Goal: Task Accomplishment & Management: Manage account settings

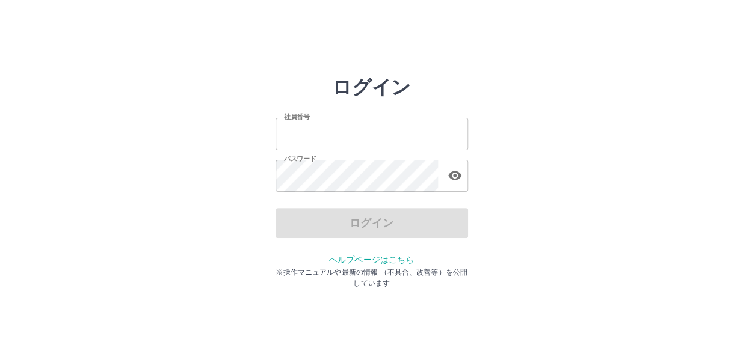
type input "*******"
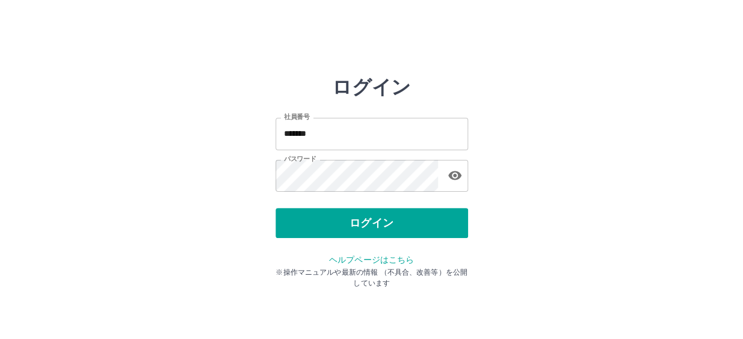
click at [352, 223] on div "ログイン" at bounding box center [371, 223] width 192 height 30
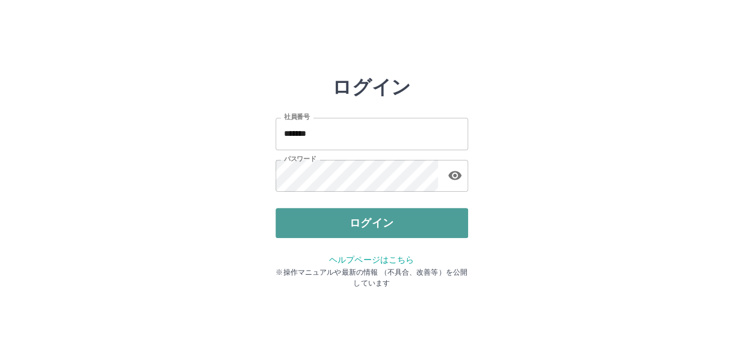
click at [360, 223] on button "ログイン" at bounding box center [371, 223] width 192 height 30
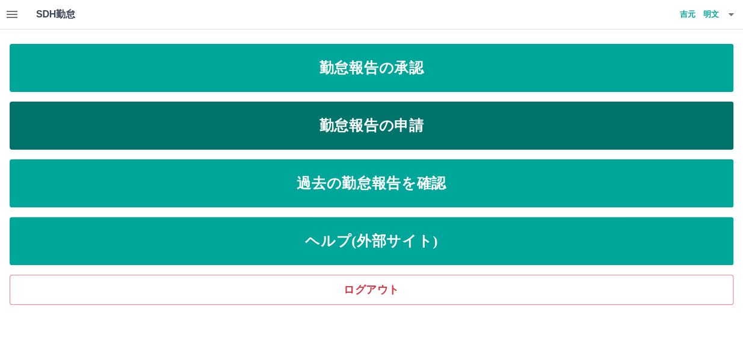
click at [281, 110] on link "勤怠報告の申請" at bounding box center [371, 126] width 723 height 48
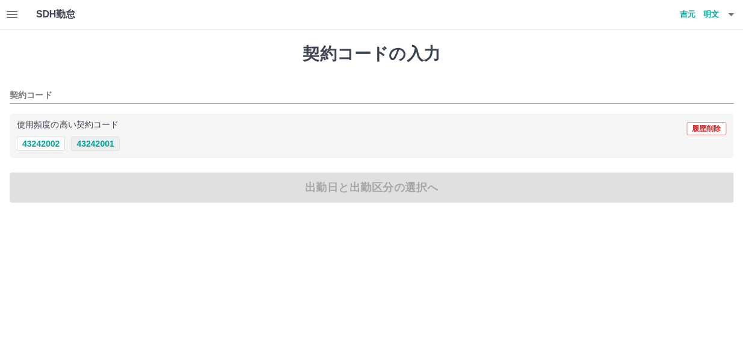
click at [101, 141] on button "43242001" at bounding box center [95, 144] width 48 height 14
type input "********"
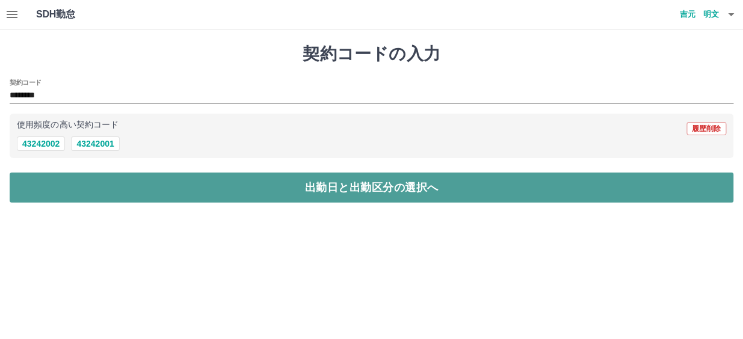
click at [100, 183] on button "出勤日と出勤区分の選択へ" at bounding box center [371, 188] width 723 height 30
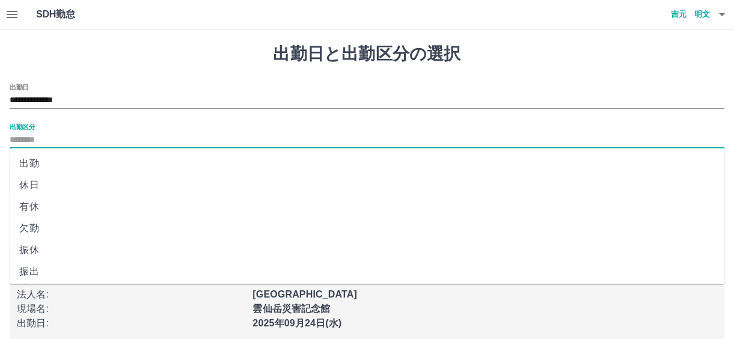
click at [85, 138] on input "出勤区分" at bounding box center [367, 140] width 715 height 15
click at [50, 165] on li "出勤" at bounding box center [367, 164] width 715 height 22
type input "**"
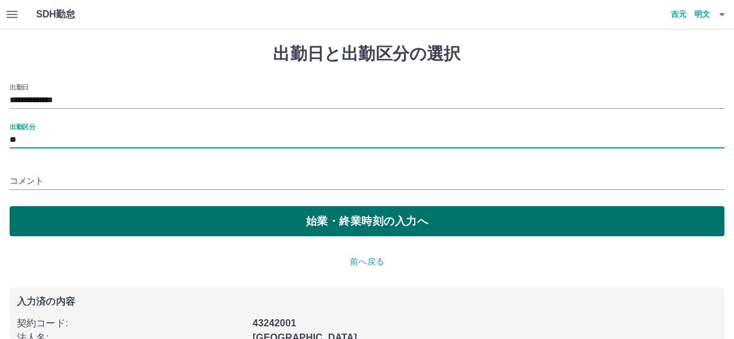
click at [105, 215] on button "始業・終業時刻の入力へ" at bounding box center [367, 221] width 715 height 30
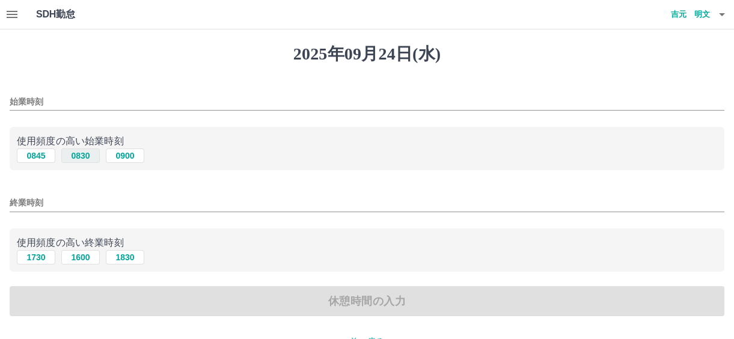
click at [77, 156] on button "0830" at bounding box center [80, 156] width 38 height 14
type input "****"
click at [40, 257] on button "1730" at bounding box center [36, 257] width 38 height 14
type input "****"
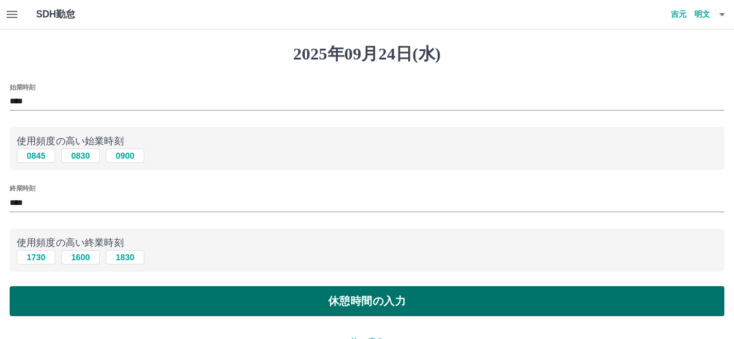
click at [94, 293] on button "休憩時間の入力" at bounding box center [367, 301] width 715 height 30
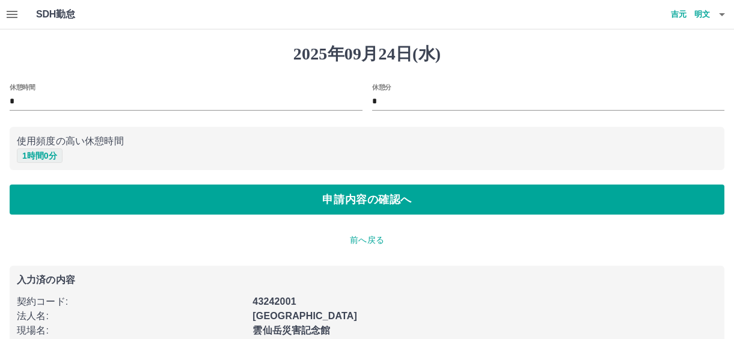
click at [46, 152] on button "1 時間 0 分" at bounding box center [40, 156] width 46 height 14
type input "*"
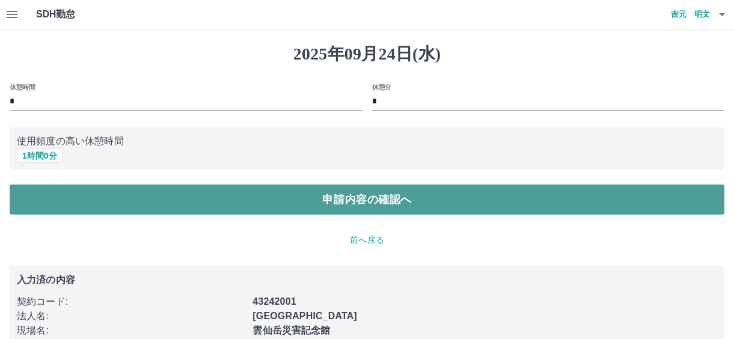
click at [114, 192] on button "申請内容の確認へ" at bounding box center [367, 200] width 715 height 30
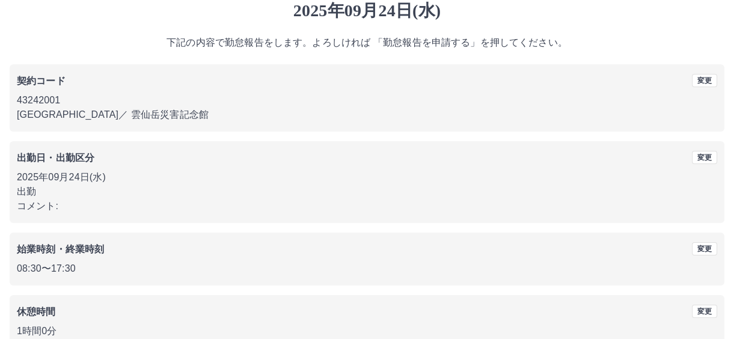
scroll to position [111, 0]
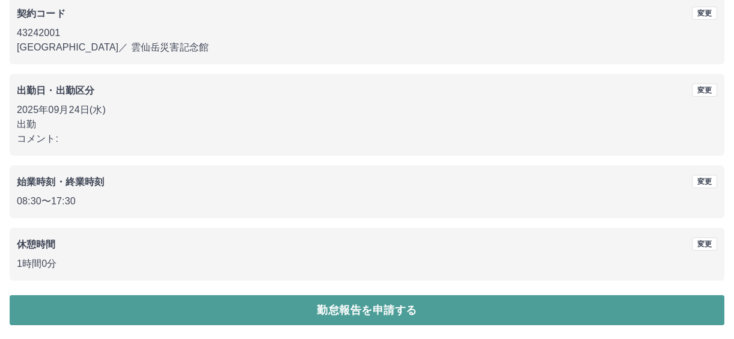
click at [331, 306] on button "勤怠報告を申請する" at bounding box center [367, 310] width 715 height 30
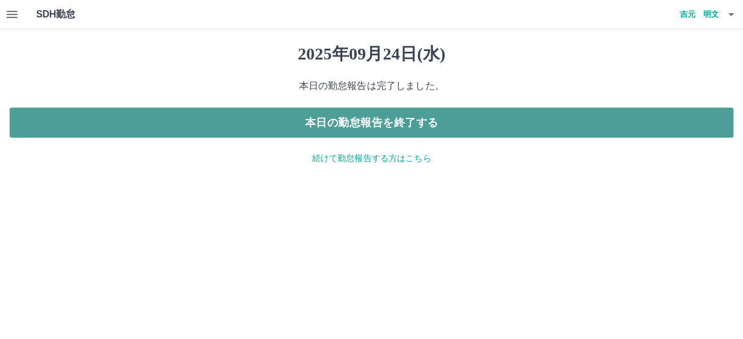
click at [403, 124] on button "本日の勤怠報告を終了する" at bounding box center [371, 123] width 723 height 30
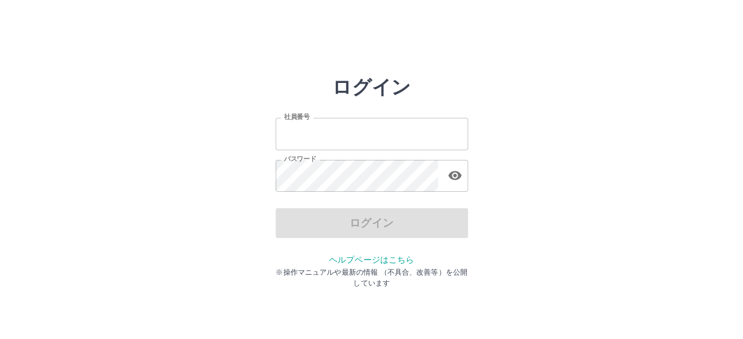
type input "*******"
click at [325, 225] on div "ログイン" at bounding box center [371, 223] width 192 height 30
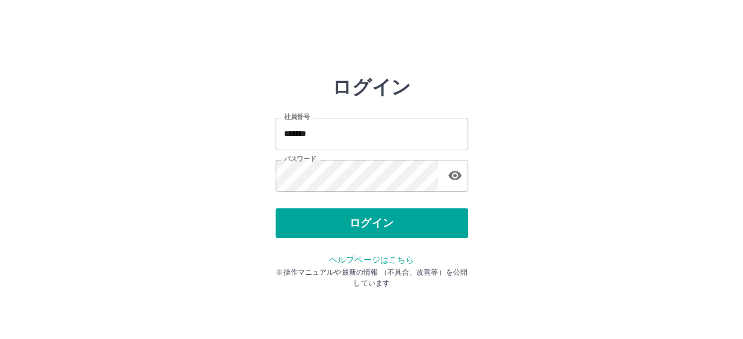
click at [325, 225] on button "ログイン" at bounding box center [371, 223] width 192 height 30
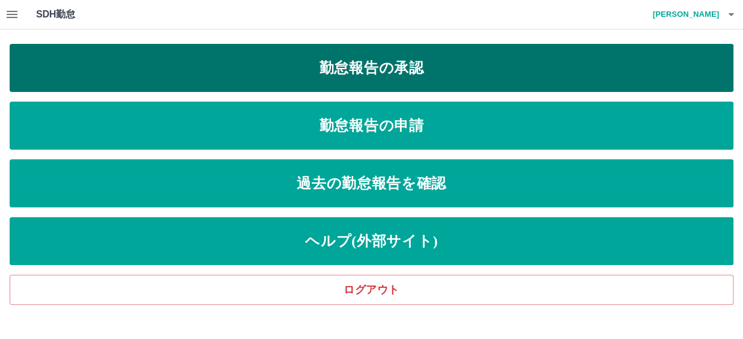
click at [241, 72] on link "勤怠報告の承認" at bounding box center [371, 68] width 723 height 48
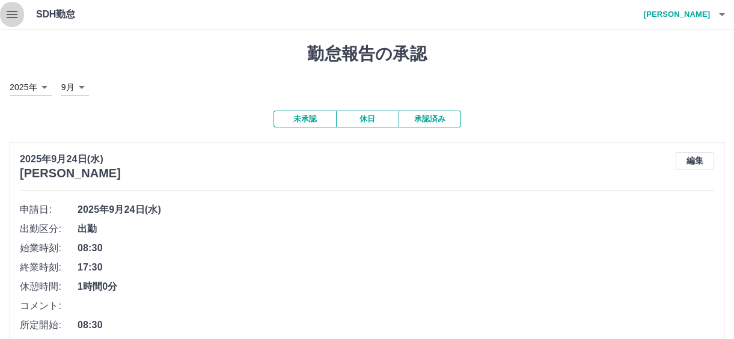
click at [2, 14] on button "button" at bounding box center [12, 14] width 24 height 29
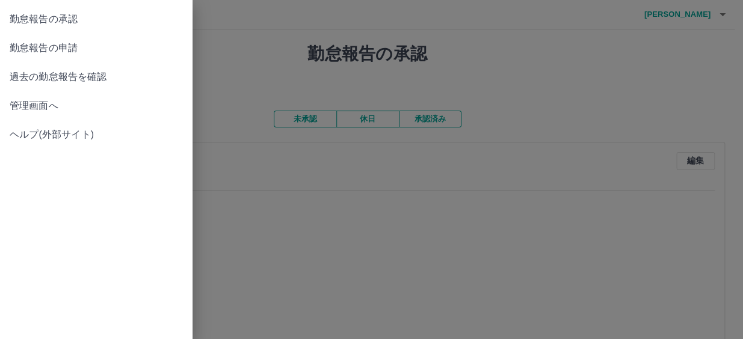
click at [10, 100] on span "管理画面へ" at bounding box center [96, 106] width 173 height 14
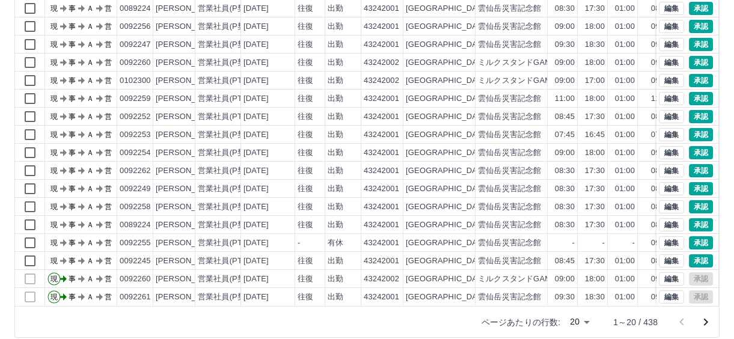
scroll to position [169, 0]
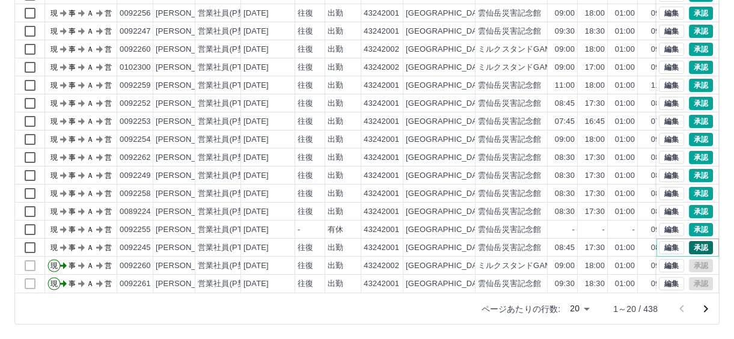
click at [690, 242] on button "承認" at bounding box center [701, 247] width 24 height 13
click at [698, 223] on button "承認" at bounding box center [701, 229] width 24 height 13
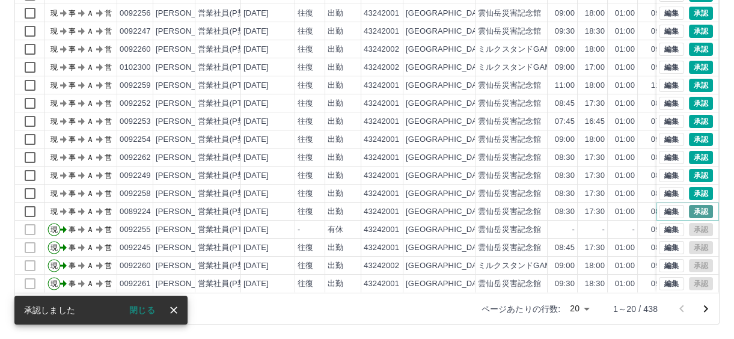
click at [690, 205] on button "承認" at bounding box center [701, 211] width 24 height 13
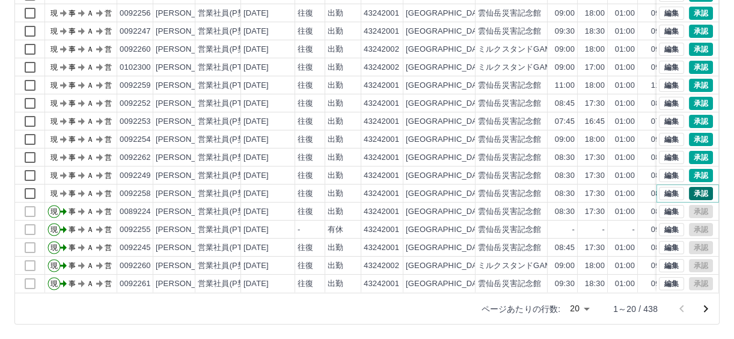
click at [694, 187] on button "承認" at bounding box center [701, 193] width 24 height 13
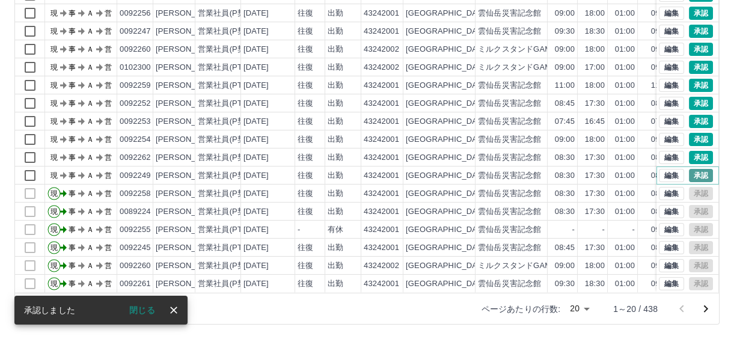
click at [689, 169] on button "承認" at bounding box center [701, 175] width 24 height 13
click at [689, 151] on button "承認" at bounding box center [701, 157] width 24 height 13
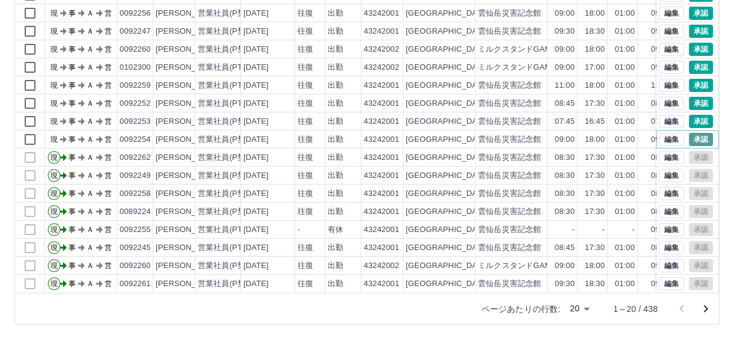
click at [690, 133] on button "承認" at bounding box center [701, 139] width 24 height 13
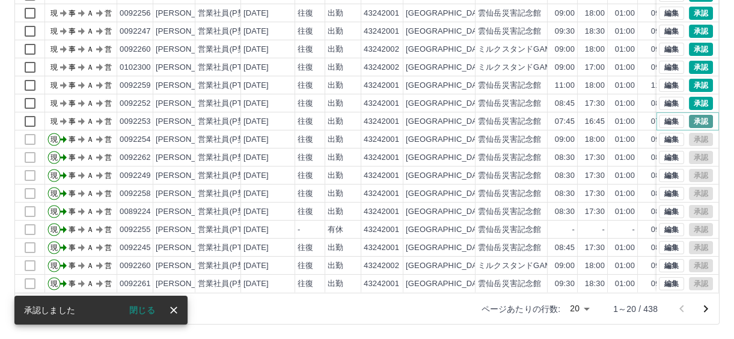
click at [692, 115] on button "承認" at bounding box center [701, 121] width 24 height 13
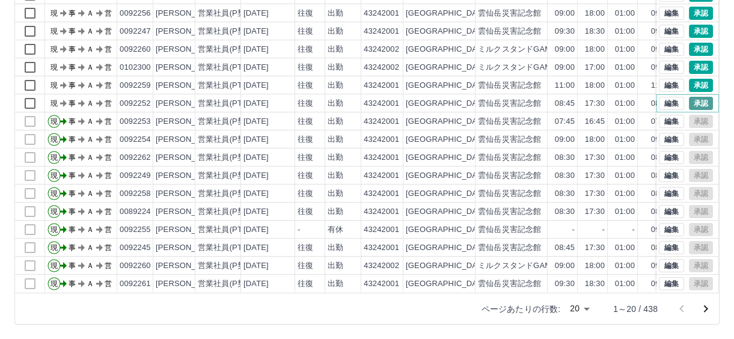
click at [695, 97] on button "承認" at bounding box center [701, 103] width 24 height 13
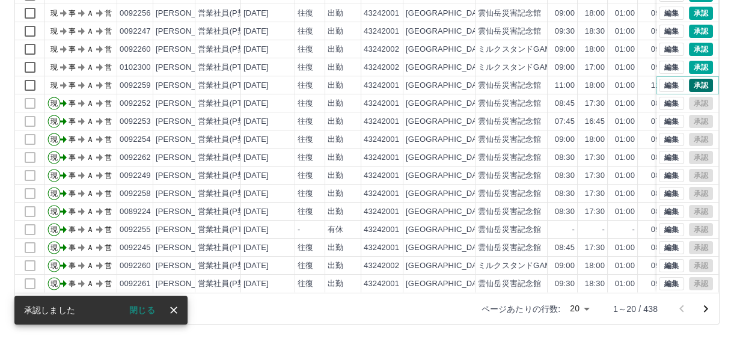
click at [695, 79] on button "承認" at bounding box center [701, 85] width 24 height 13
click at [692, 61] on button "承認" at bounding box center [701, 67] width 24 height 13
click at [690, 43] on button "承認" at bounding box center [701, 49] width 24 height 13
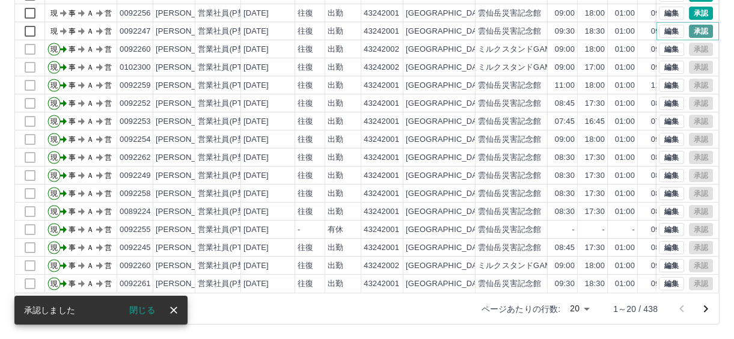
click at [698, 25] on button "承認" at bounding box center [701, 31] width 24 height 13
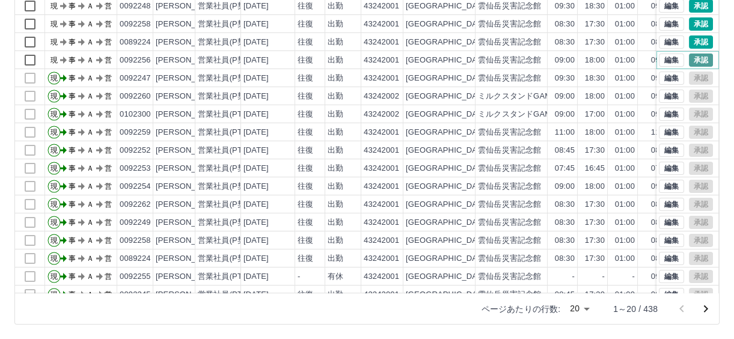
click at [692, 59] on button "承認" at bounding box center [701, 60] width 24 height 13
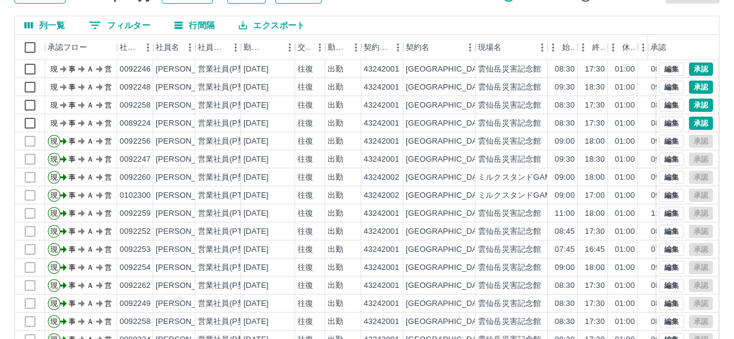
scroll to position [60, 0]
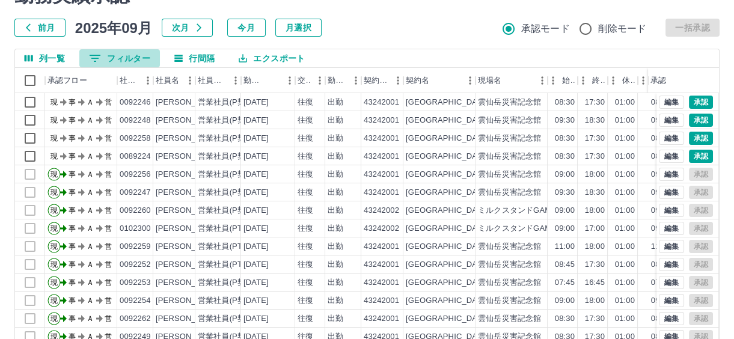
click at [131, 56] on button "0 フィルター" at bounding box center [119, 58] width 81 height 18
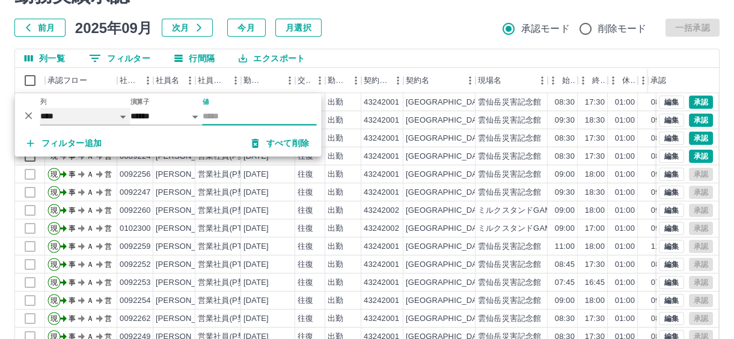
click at [120, 114] on select "**** *** **** *** *** **** ***** *** *** ** ** ** **** **** **** ** ** *** ****…" at bounding box center [85, 116] width 90 height 17
click at [40, 108] on select "**** *** **** *** *** **** ***** *** *** ** ** ** **** **** **** ** ** *** ****…" at bounding box center [85, 116] width 90 height 17
select select "**********"
select select "*****"
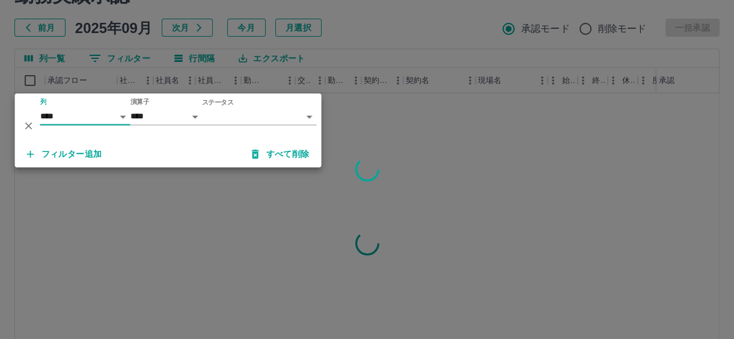
click at [306, 113] on body "SDH勤怠 吉元　明文 勤務実績承認 前月 2025年09月 次月 今月 月選択 承認モード 削除モード 一括承認 列一覧 0 フィルター 行間隔 エクスポー…" at bounding box center [367, 194] width 734 height 508
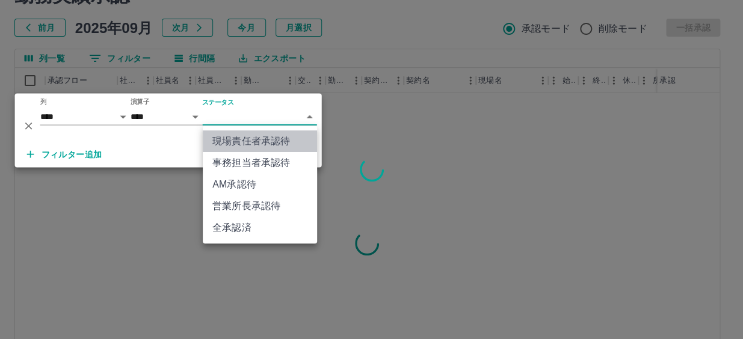
click at [266, 145] on li "現場責任者承認待" at bounding box center [260, 141] width 114 height 22
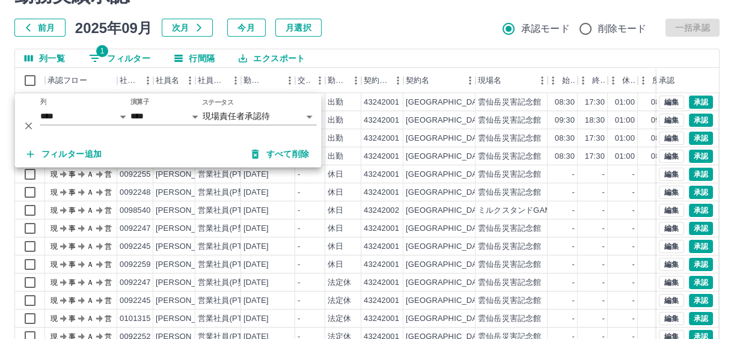
click at [426, 35] on div "前月 2025年09月 次月 今月 月選択 承認モード 削除モード 一括承認" at bounding box center [366, 28] width 705 height 18
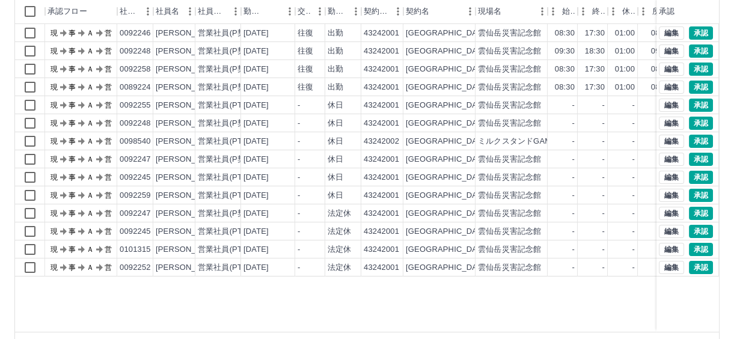
scroll to position [169, 0]
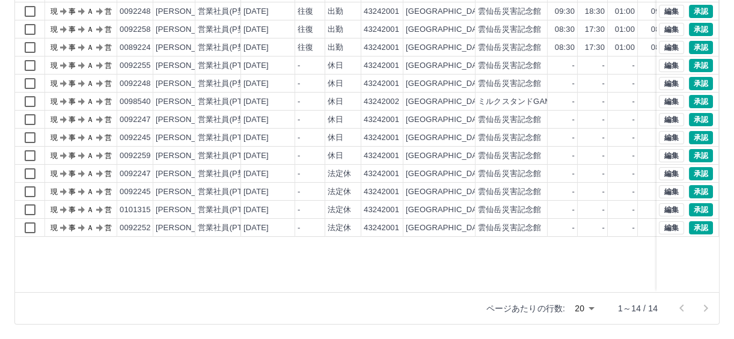
click at [590, 306] on body "SDH勤怠 吉元　明文 勤務実績承認 前月 2025年09月 次月 今月 月選択 承認モード 削除モード 一括承認 列一覧 1 フィルター 行間隔 エクスポー…" at bounding box center [367, 85] width 734 height 508
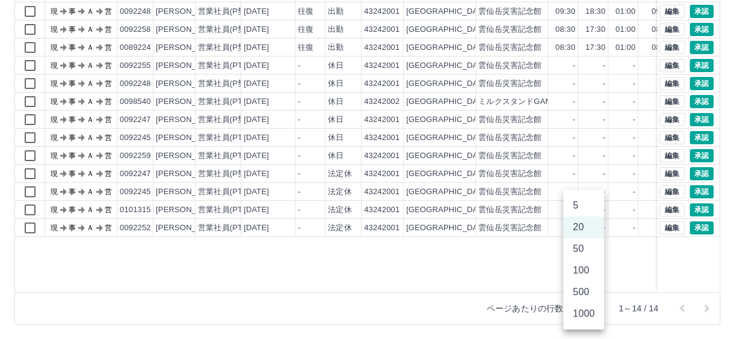
click at [582, 247] on li "50" at bounding box center [583, 249] width 41 height 22
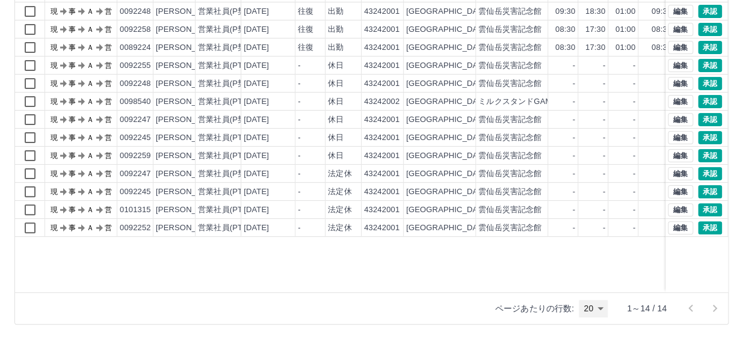
type input "**"
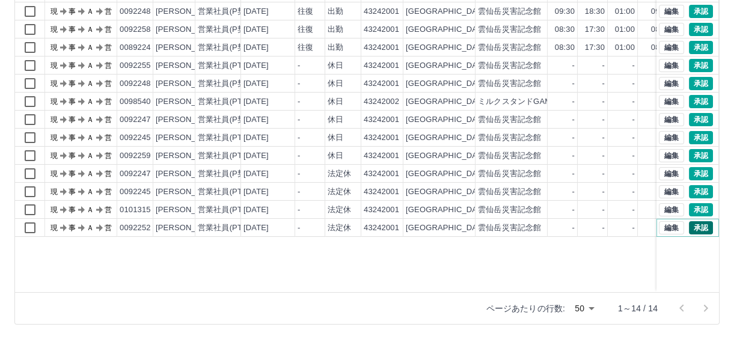
click at [699, 228] on button "承認" at bounding box center [701, 227] width 24 height 13
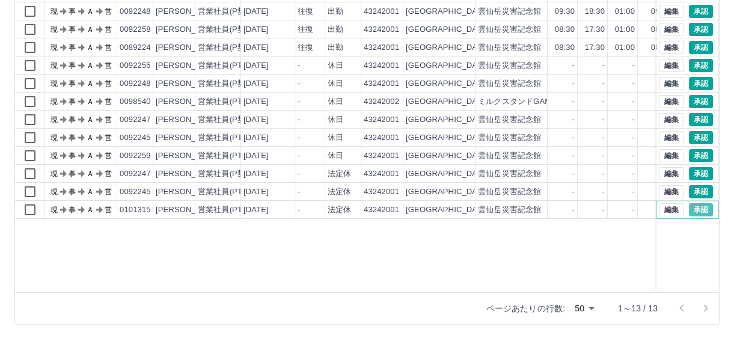
click at [705, 206] on button "承認" at bounding box center [701, 209] width 24 height 13
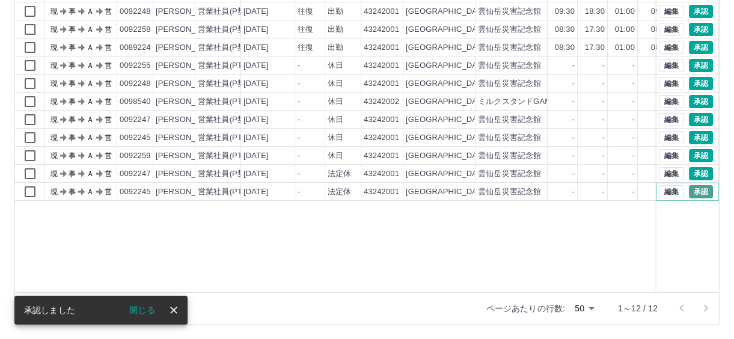
click at [702, 187] on button "承認" at bounding box center [701, 191] width 24 height 13
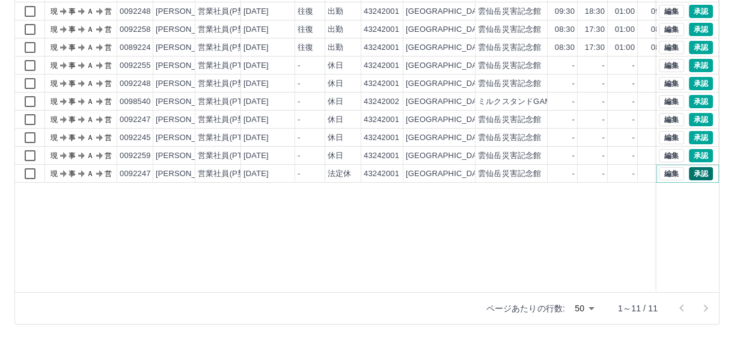
click at [702, 174] on button "承認" at bounding box center [701, 173] width 24 height 13
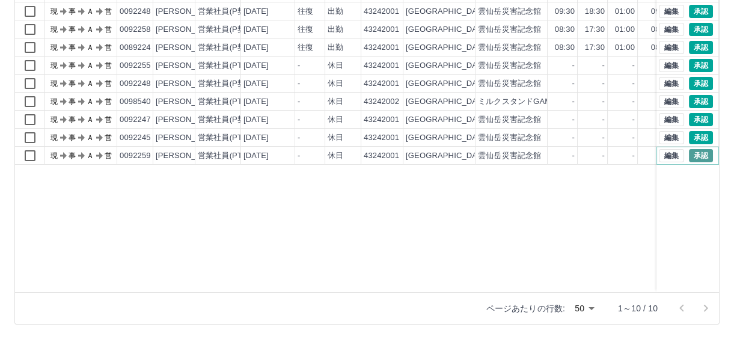
click at [704, 156] on button "承認" at bounding box center [701, 155] width 24 height 13
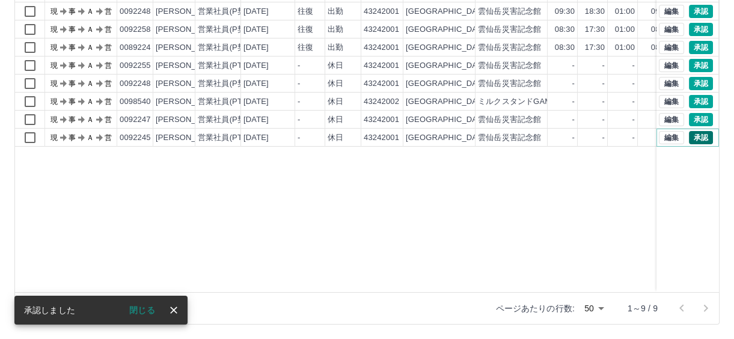
click at [701, 135] on button "承認" at bounding box center [701, 137] width 24 height 13
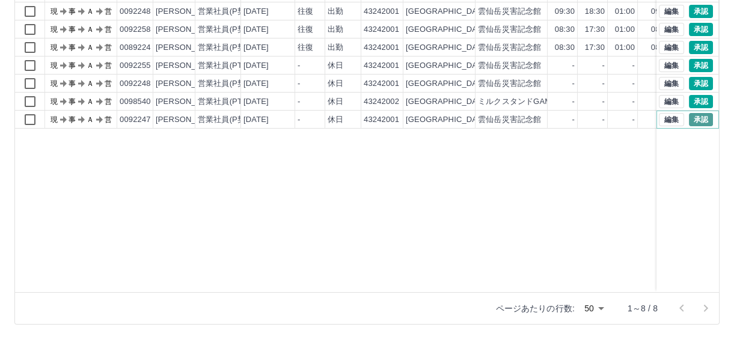
click at [702, 120] on button "承認" at bounding box center [701, 119] width 24 height 13
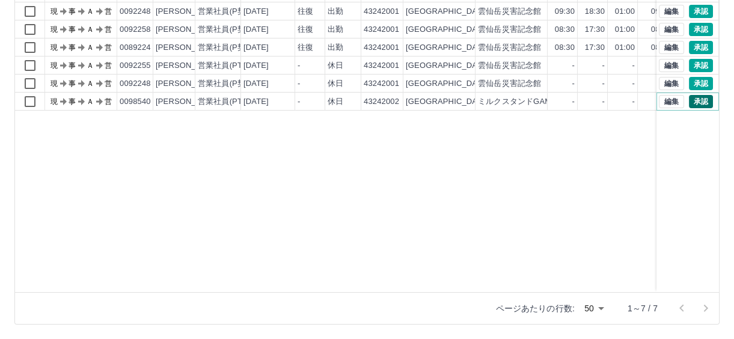
click at [704, 102] on button "承認" at bounding box center [701, 101] width 24 height 13
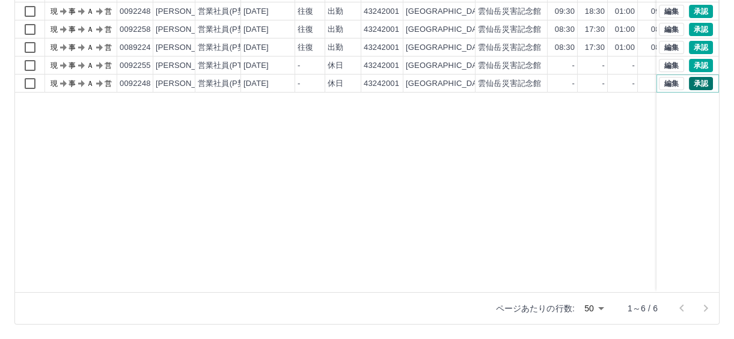
click at [697, 81] on button "承認" at bounding box center [701, 83] width 24 height 13
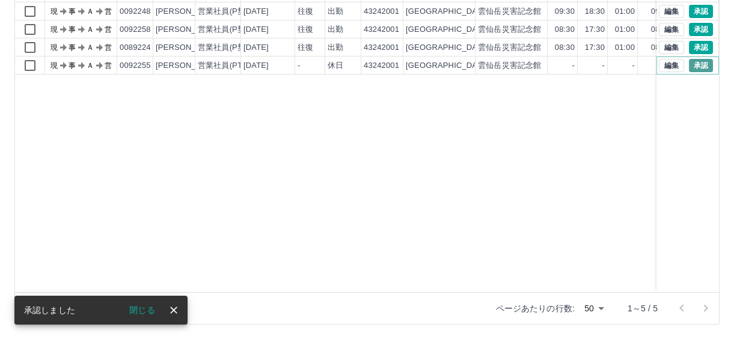
click at [699, 65] on button "承認" at bounding box center [701, 65] width 24 height 13
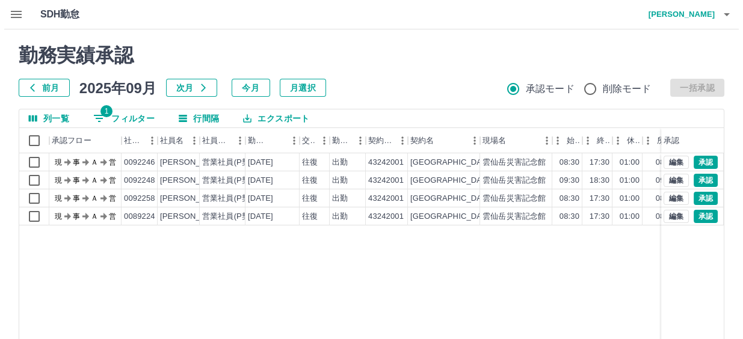
scroll to position [0, 0]
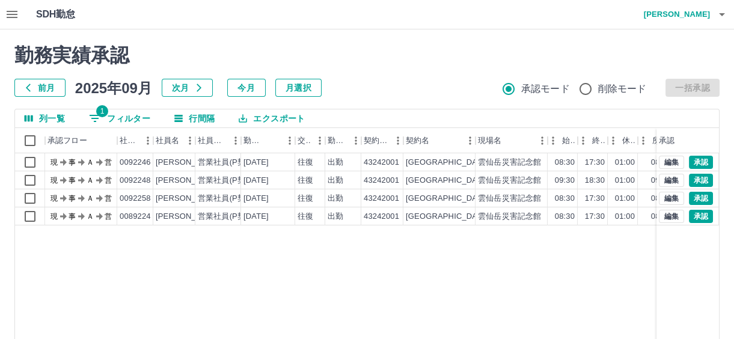
click at [684, 15] on h4 "吉元　明文" at bounding box center [674, 14] width 72 height 29
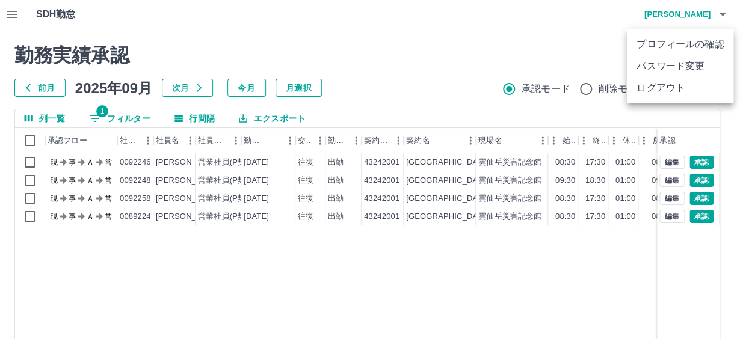
click at [652, 88] on li "ログアウト" at bounding box center [680, 88] width 106 height 22
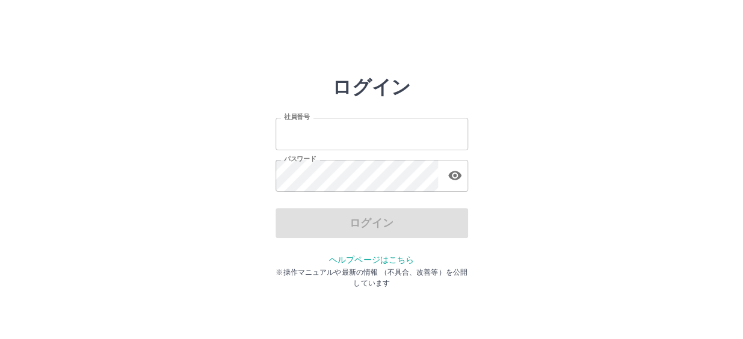
type input "*******"
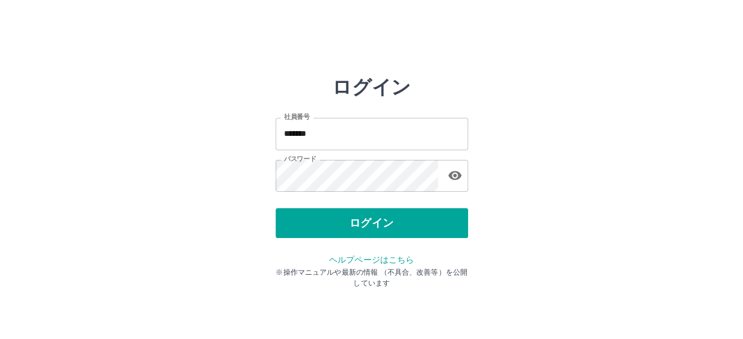
click at [618, 210] on div "ログイン 社員番号 ******* 社員番号 パスワード パスワード ログイン ヘルプページはこちら ※操作マニュアルや最新の情報 （不具合、改善等）を公開し…" at bounding box center [372, 172] width 722 height 192
